Goal: Communication & Community: Answer question/provide support

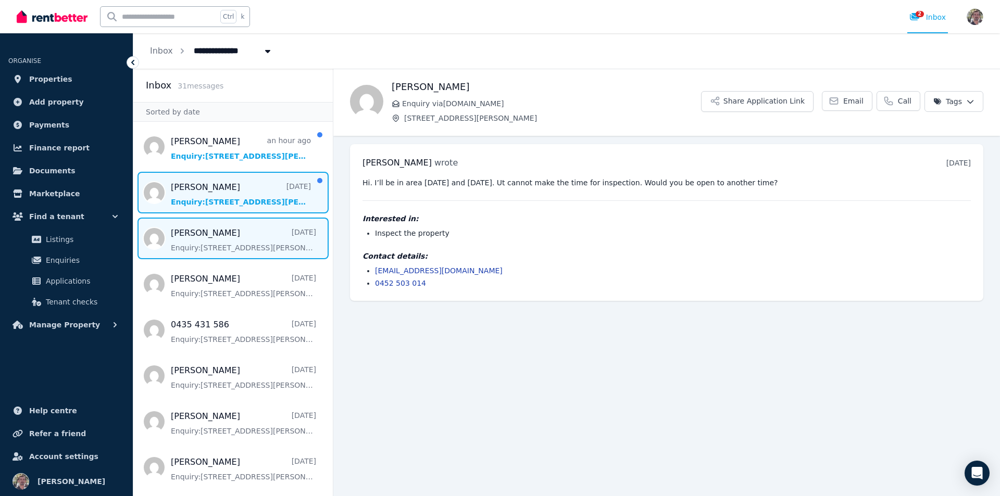
click at [275, 214] on span "Message list" at bounding box center [232, 193] width 199 height 42
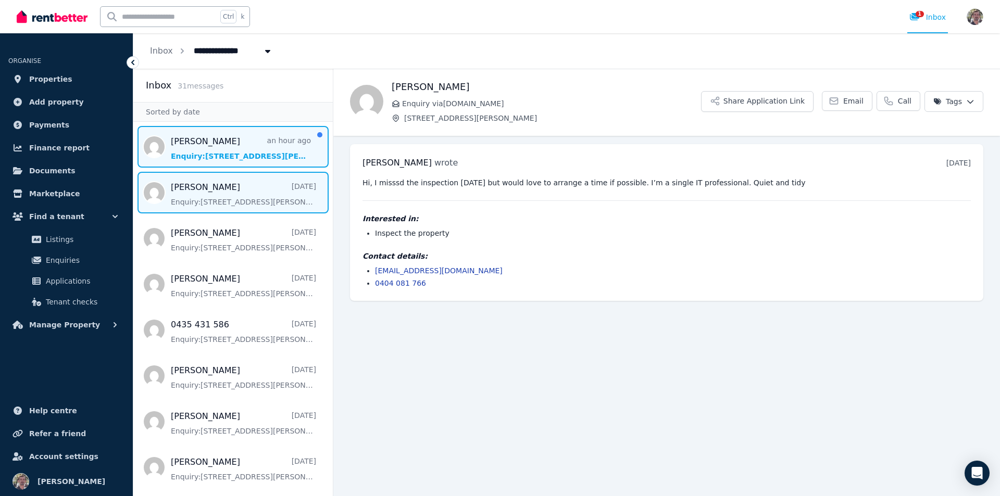
click at [267, 168] on span "Message list" at bounding box center [232, 147] width 199 height 42
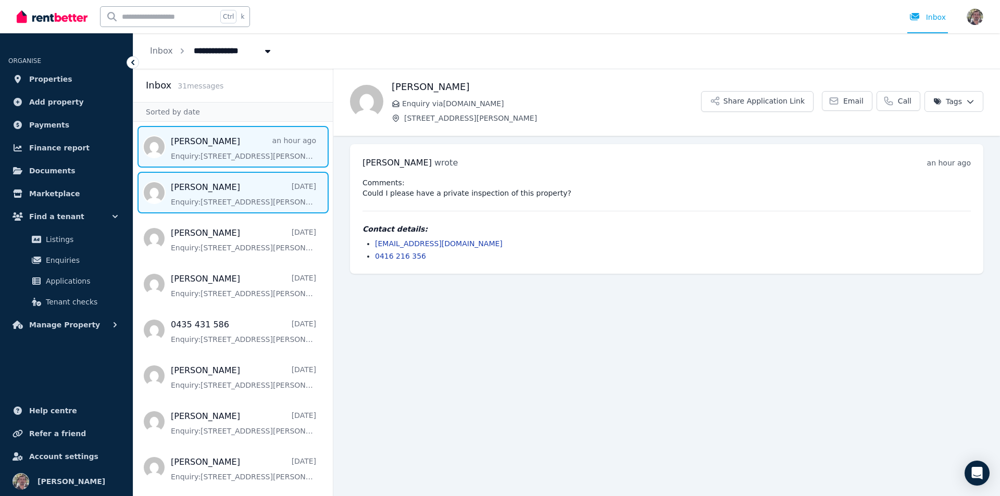
click at [254, 214] on span "Message list" at bounding box center [232, 193] width 199 height 42
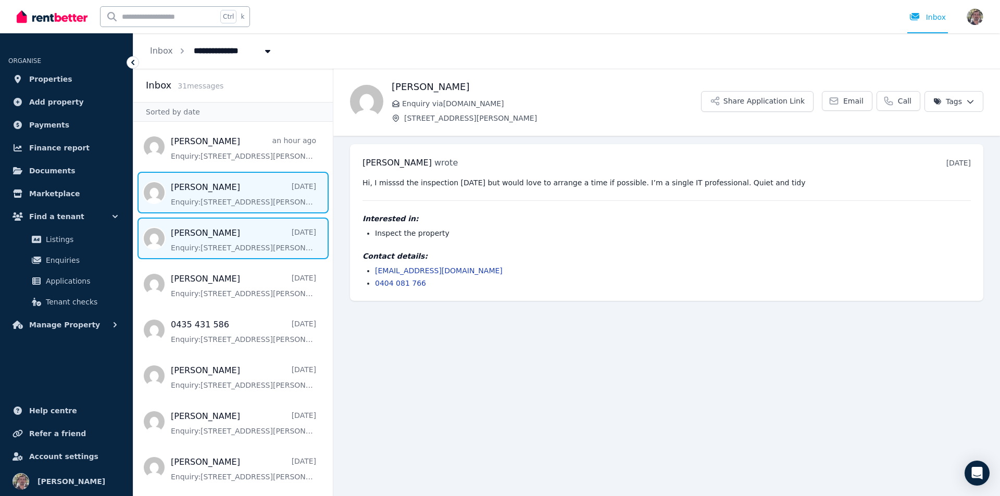
click at [284, 259] on span "Message list" at bounding box center [232, 239] width 199 height 42
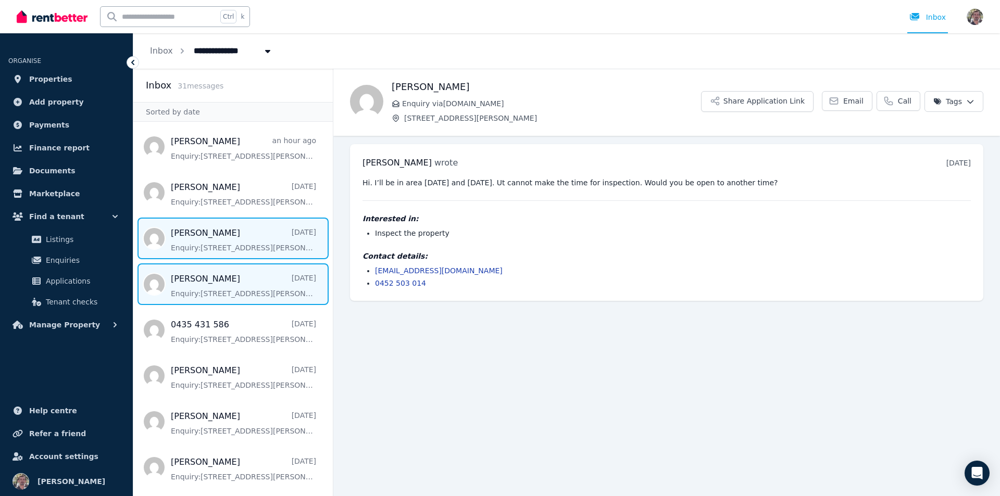
click at [260, 305] on span "Message list" at bounding box center [232, 285] width 199 height 42
